Goal: Task Accomplishment & Management: Manage account settings

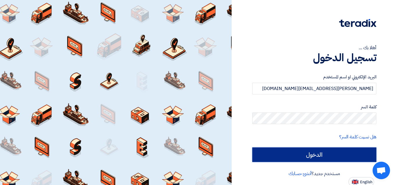
click at [296, 155] on input "الدخول" at bounding box center [314, 154] width 124 height 15
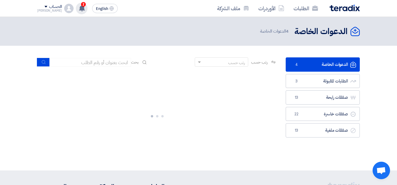
click at [80, 8] on div "2 مبروك .. تم ترسية طلب "MacBook Air M3 2024" من طرف ALJ Finance علي شركتك 35 m…" at bounding box center [82, 9] width 12 height 12
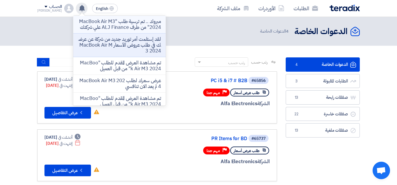
click at [125, 23] on p "مبروك .. تم ترسية طلب "MacBook Air M3 2024" من طرف ALJ Finance علي شركتك" at bounding box center [119, 25] width 83 height 12
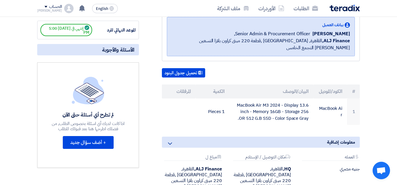
scroll to position [95, 0]
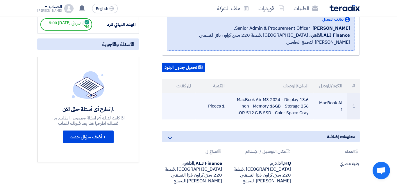
click at [291, 111] on td "MacBook Air M3 2024 - Display 13.6 inch - Memory 16GB - Storage 256 OR 512 G.B …" at bounding box center [271, 106] width 84 height 27
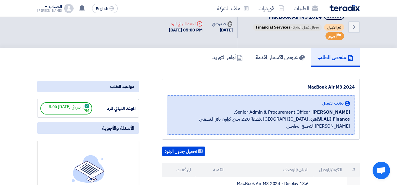
scroll to position [0, 0]
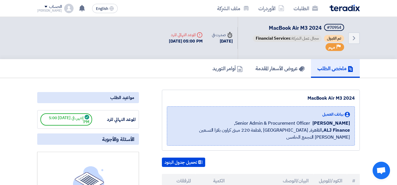
click at [297, 38] on span "مجال عمل الشركة: Financial Services" at bounding box center [287, 38] width 69 height 7
click at [278, 67] on h5 "عروض الأسعار المقدمة" at bounding box center [279, 68] width 49 height 7
